Goal: Task Accomplishment & Management: Manage account settings

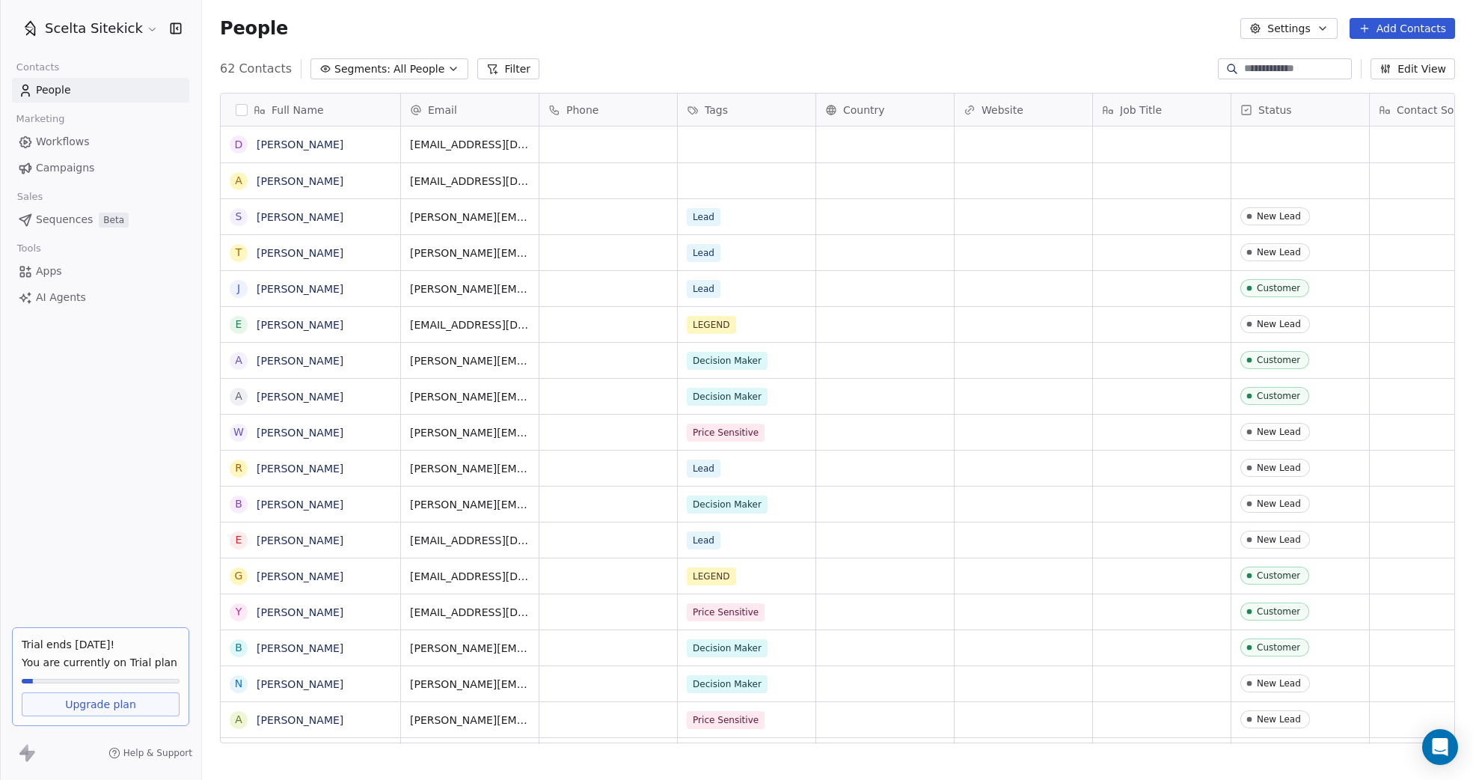
scroll to position [686, 1271]
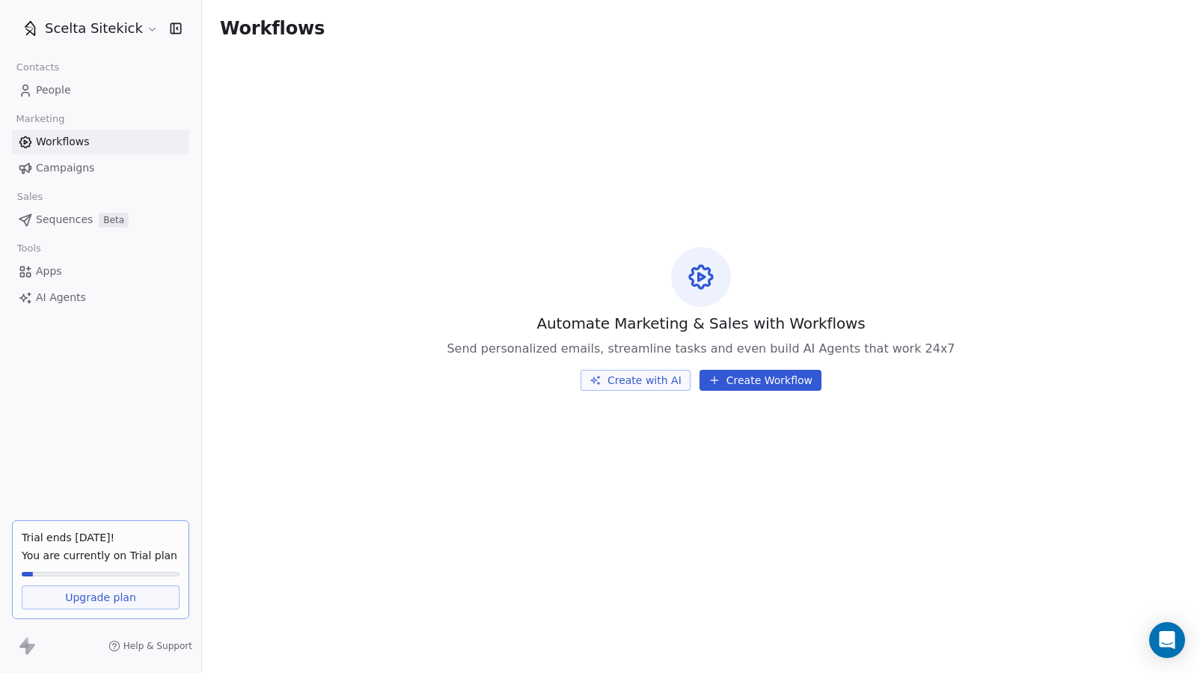
click at [67, 405] on div "Scelta Sitekick Contacts People Marketing Workflows Campaigns Sales Sequences B…" at bounding box center [100, 336] width 201 height 673
click at [74, 88] on link "People" at bounding box center [100, 90] width 177 height 25
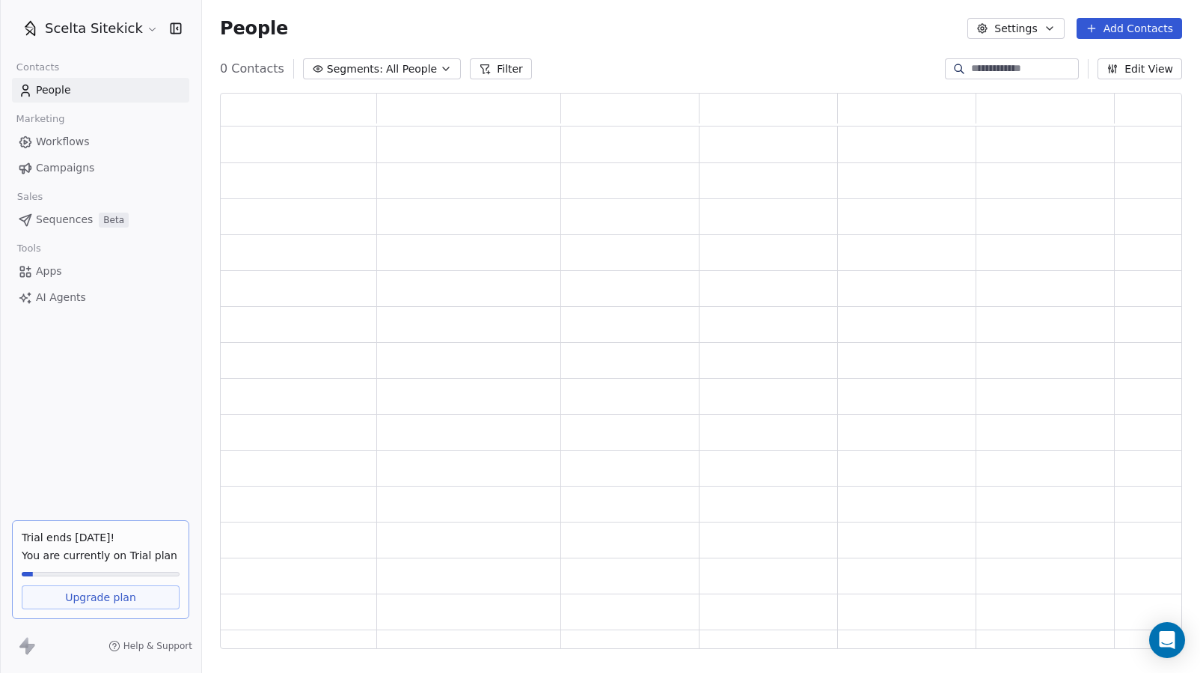
scroll to position [1, 1]
click at [106, 24] on html "Scelta Sitekick Contacts People Marketing Workflows Campaigns Sales Sequences B…" at bounding box center [600, 336] width 1200 height 673
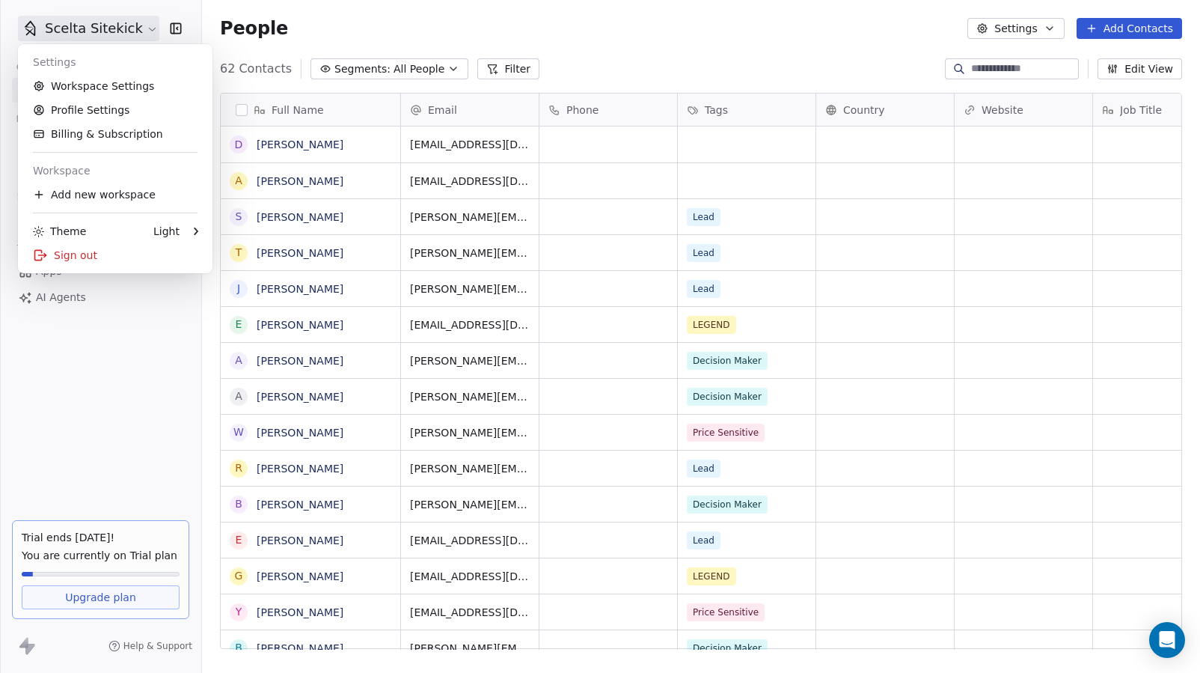
scroll to position [592, 998]
click at [106, 88] on link "Workspace Settings" at bounding box center [115, 86] width 183 height 24
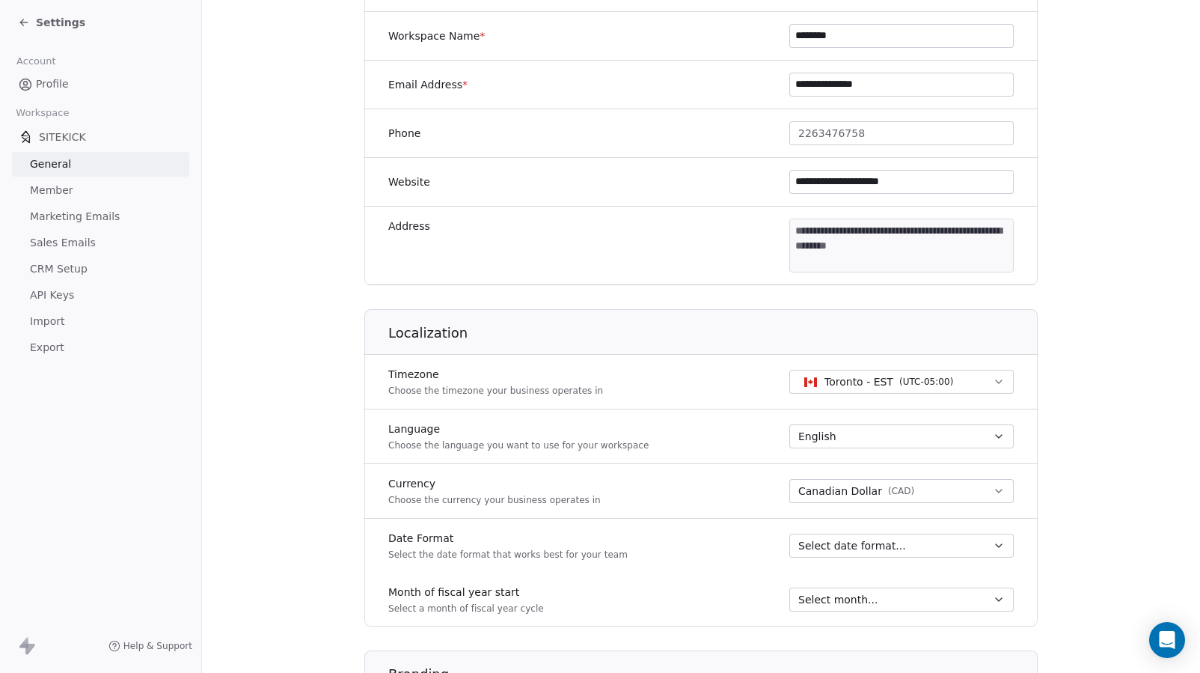
scroll to position [610, 0]
